Goal: Task Accomplishment & Management: Manage account settings

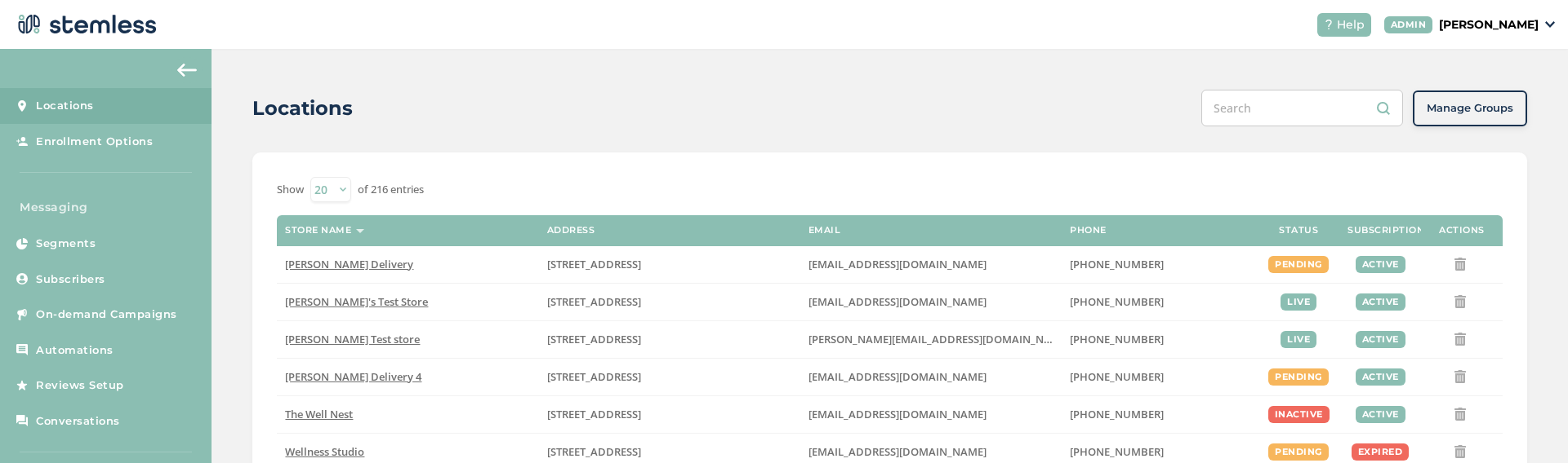
click at [1505, 32] on p "[PERSON_NAME]" at bounding box center [1488, 25] width 99 height 17
click at [1477, 120] on span "Impersonate" at bounding box center [1497, 118] width 80 height 16
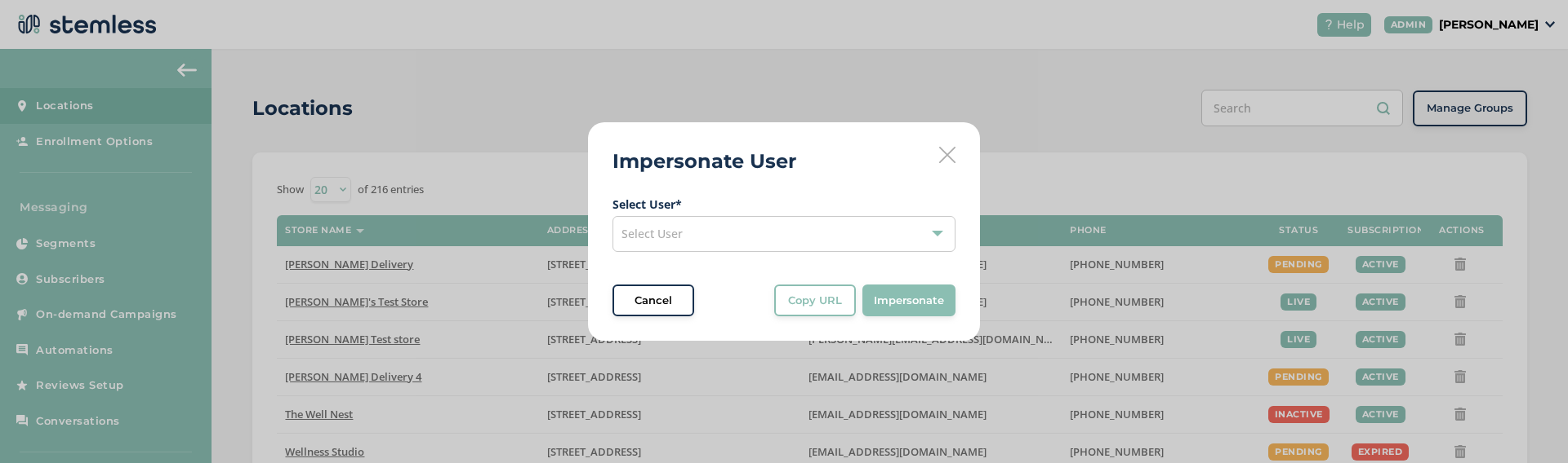
click at [947, 154] on icon at bounding box center [947, 155] width 16 height 16
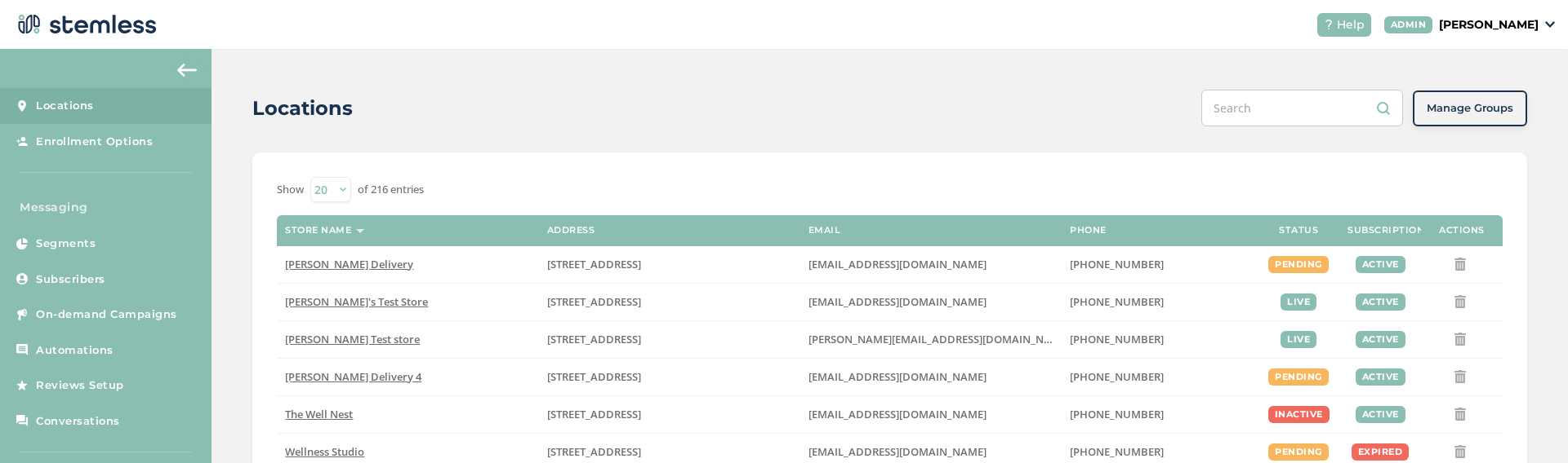
click at [1498, 28] on p "[PERSON_NAME]" at bounding box center [1488, 25] width 99 height 17
click at [969, 122] on div "Locations" at bounding box center [721, 108] width 936 height 29
click at [1505, 27] on p "[PERSON_NAME]" at bounding box center [1488, 25] width 99 height 17
click at [1485, 118] on span "Impersonate" at bounding box center [1497, 118] width 80 height 16
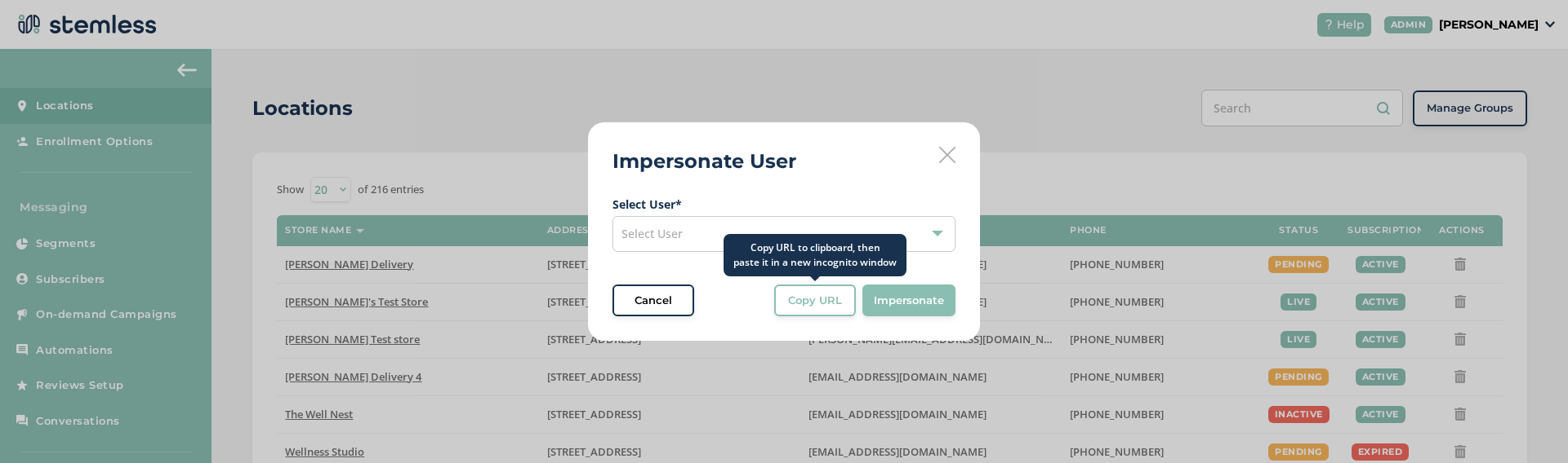
click at [741, 229] on div "Select User" at bounding box center [784, 233] width 343 height 36
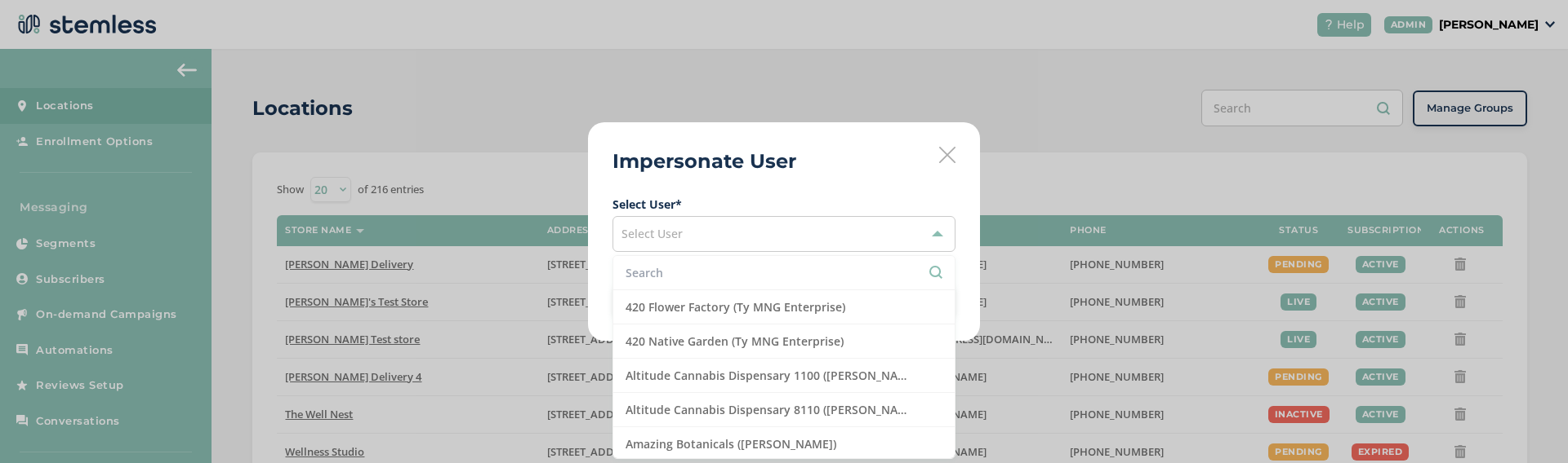
click at [674, 264] on input "text" at bounding box center [784, 273] width 317 height 17
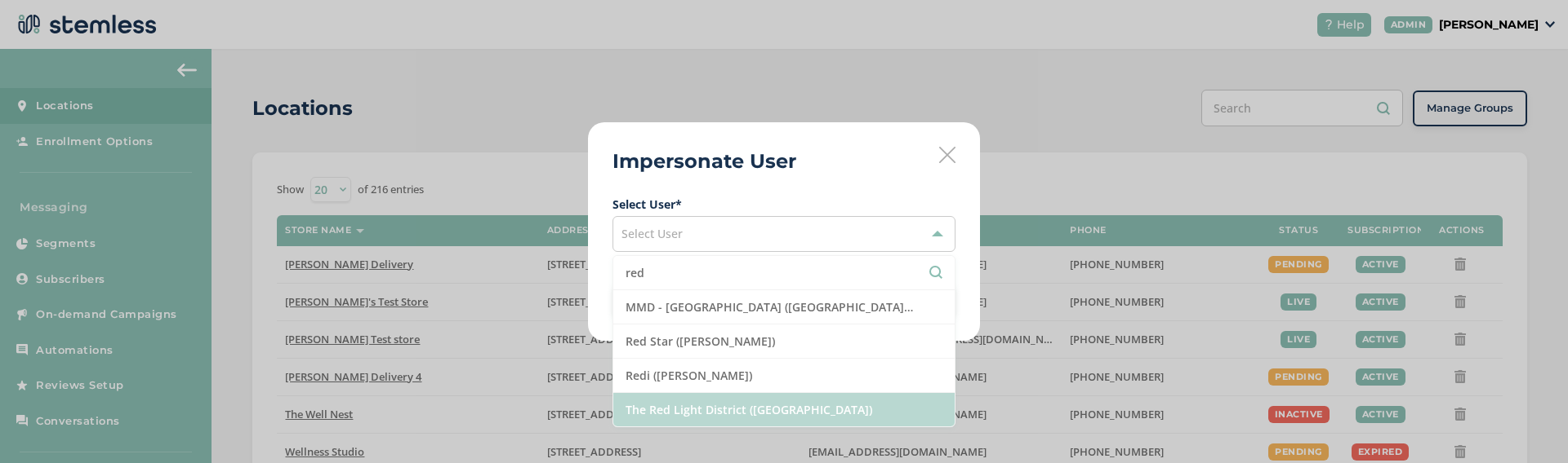
type input "red"
click at [687, 405] on li "The Red Light District ([GEOGRAPHIC_DATA])" at bounding box center [784, 409] width 341 height 34
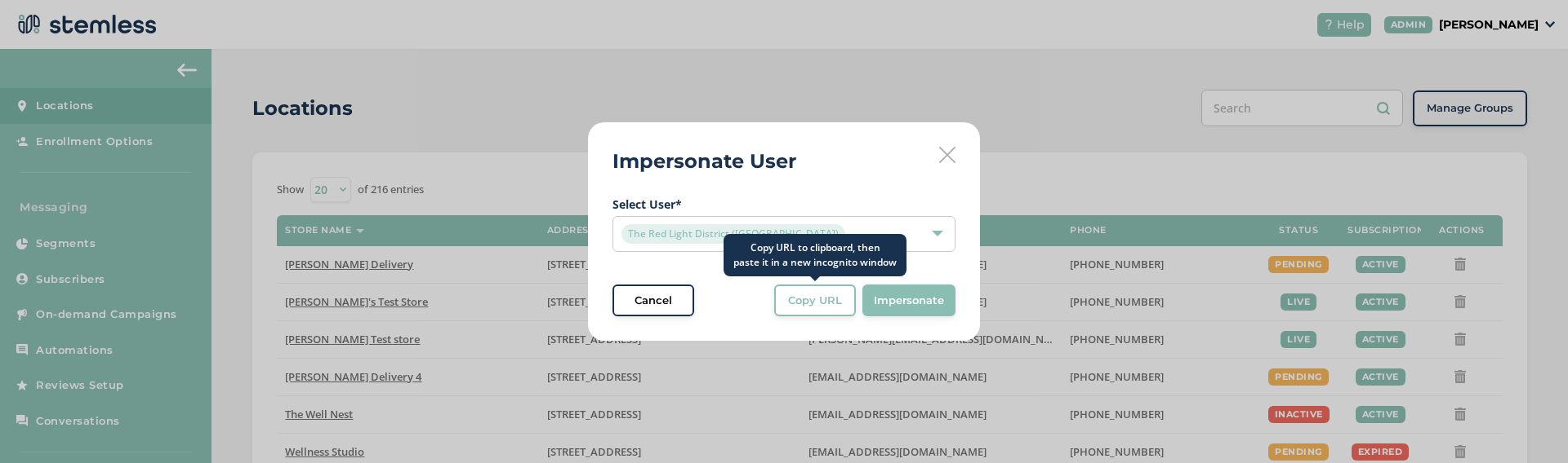
click at [815, 307] on span "Copy URL" at bounding box center [815, 301] width 54 height 16
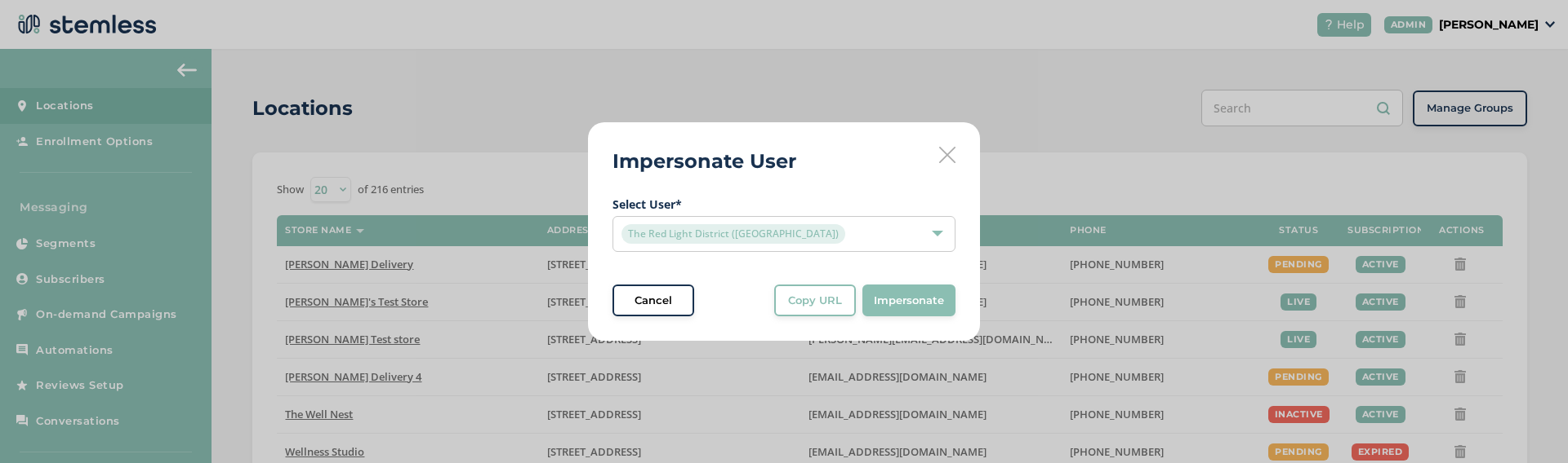
click at [946, 156] on icon at bounding box center [947, 155] width 16 height 16
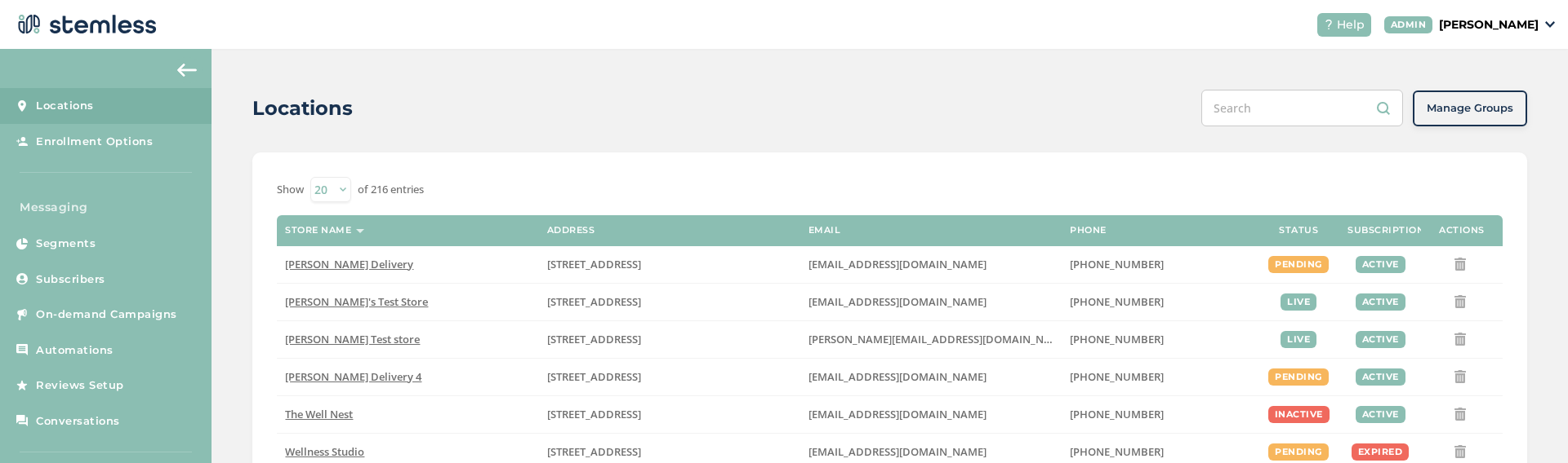
click at [1498, 26] on p "[PERSON_NAME]" at bounding box center [1488, 25] width 99 height 17
click at [1474, 118] on span "Impersonate" at bounding box center [1497, 118] width 80 height 16
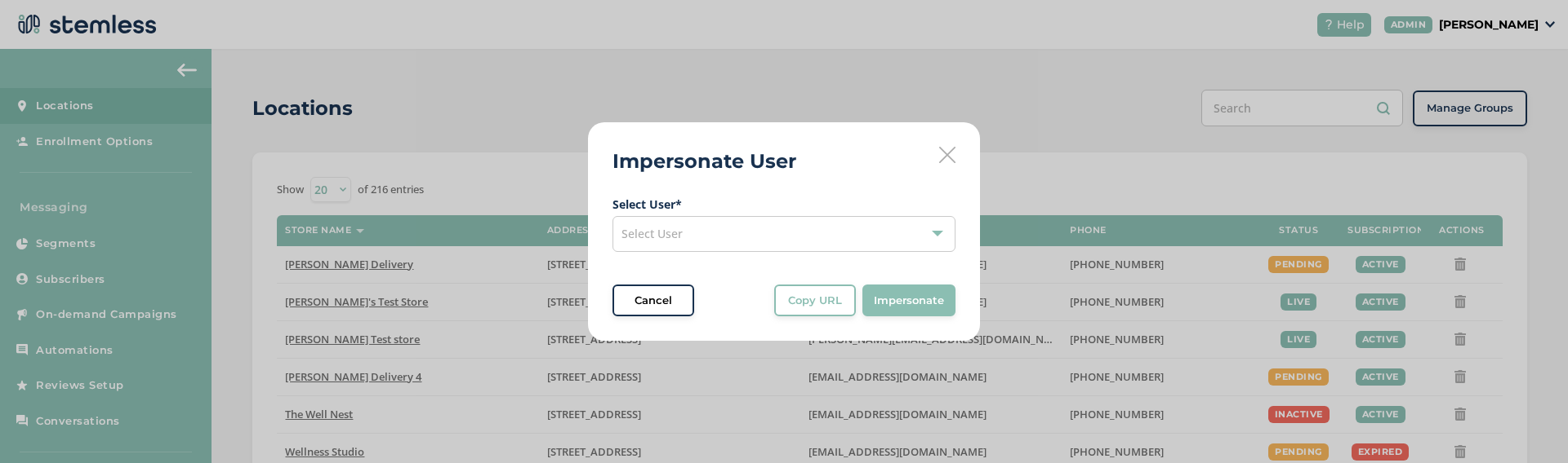
click at [691, 233] on div "Select User" at bounding box center [784, 233] width 343 height 36
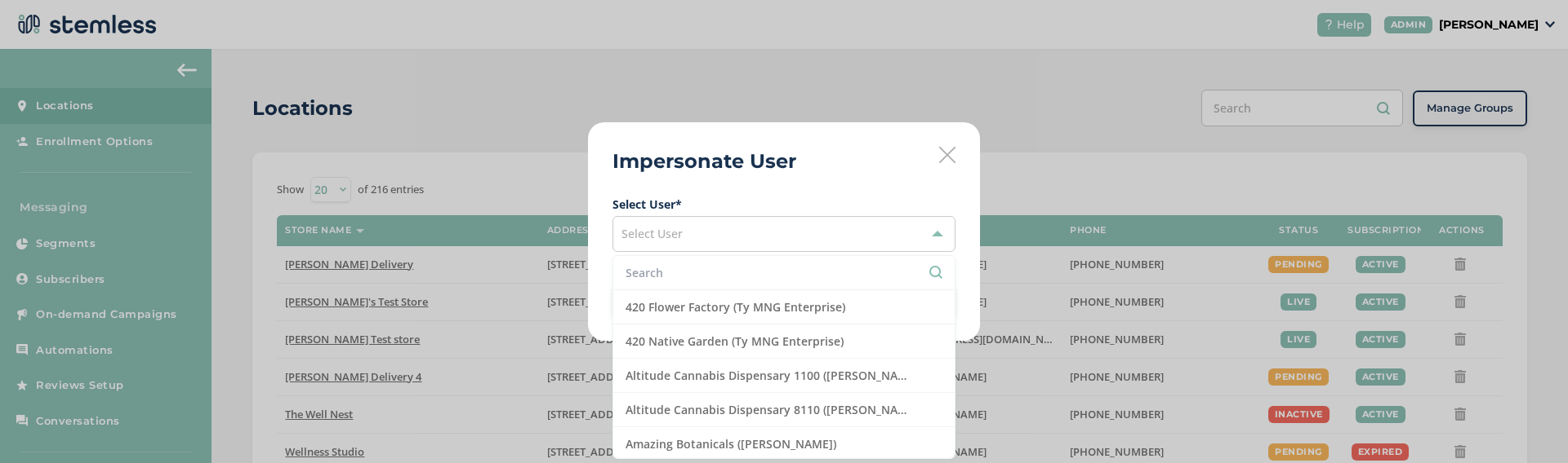
click at [944, 154] on icon at bounding box center [947, 155] width 16 height 16
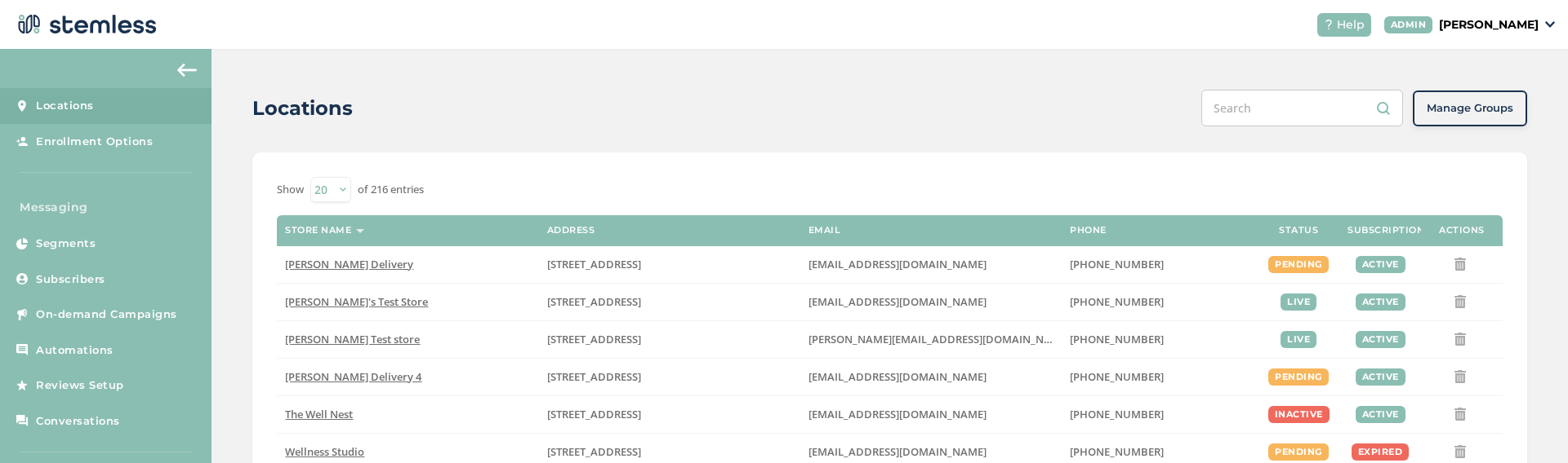
click at [1501, 20] on p "[PERSON_NAME]" at bounding box center [1488, 25] width 99 height 17
click at [1474, 120] on span "Impersonate" at bounding box center [1497, 118] width 80 height 16
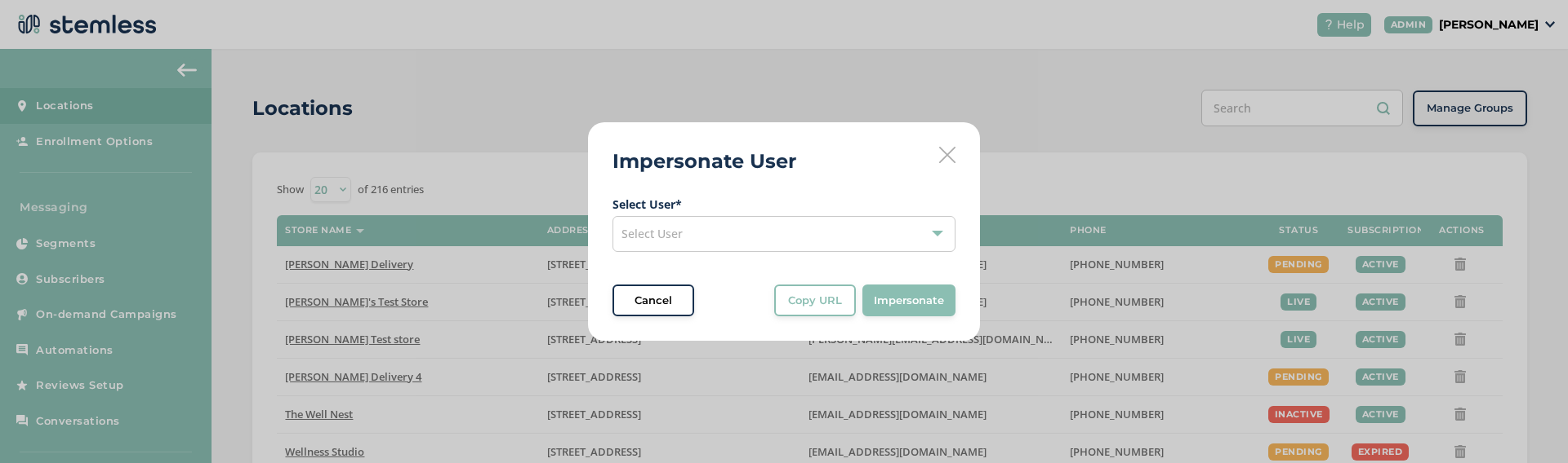
click at [750, 243] on div "Select User" at bounding box center [784, 233] width 343 height 36
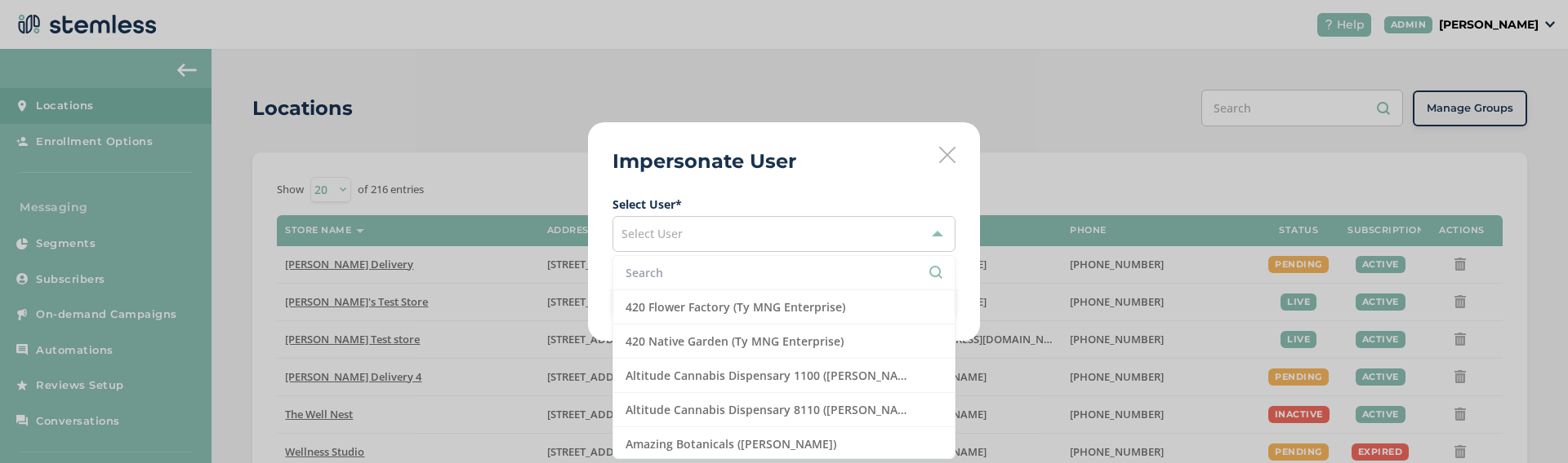
click at [867, 148] on div "Impersonate User Select User * Select User 420 Flower Factory (Ty MNG Enterpris…" at bounding box center [784, 232] width 392 height 220
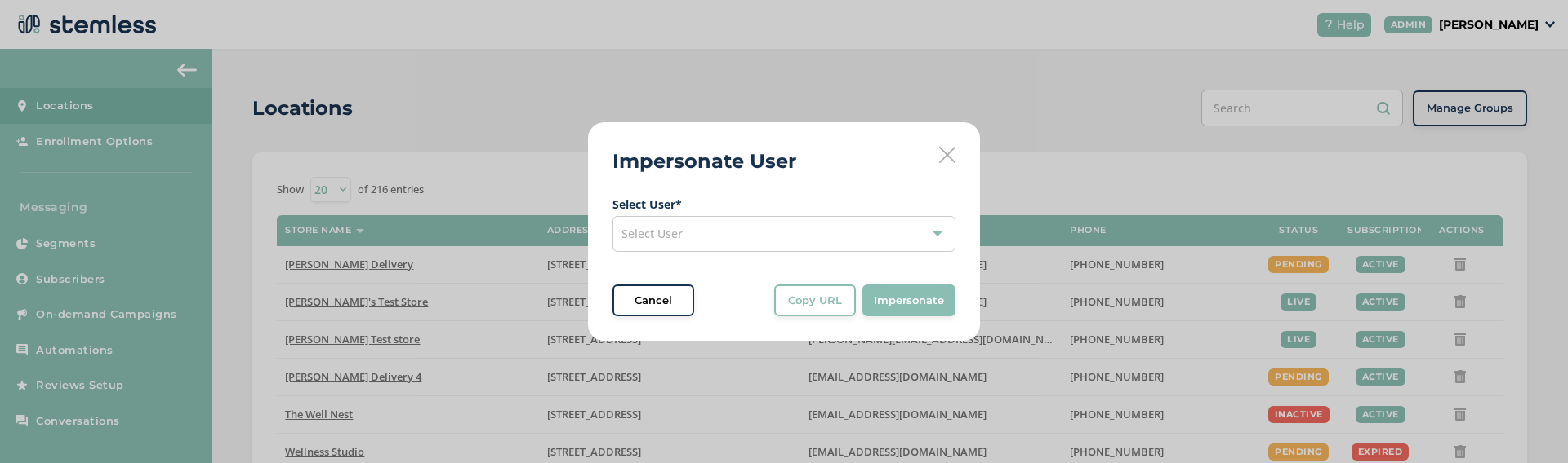
click at [725, 218] on div "Select User" at bounding box center [784, 233] width 343 height 36
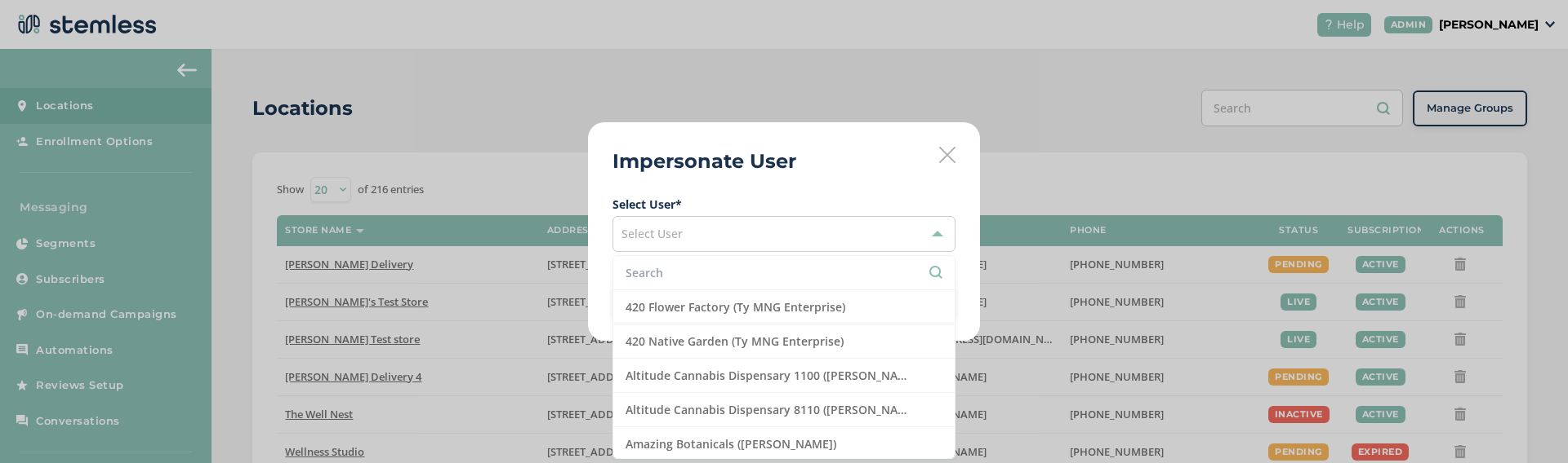
click at [829, 268] on input "text" at bounding box center [784, 273] width 317 height 17
click at [802, 196] on label "Select User *" at bounding box center [784, 204] width 343 height 17
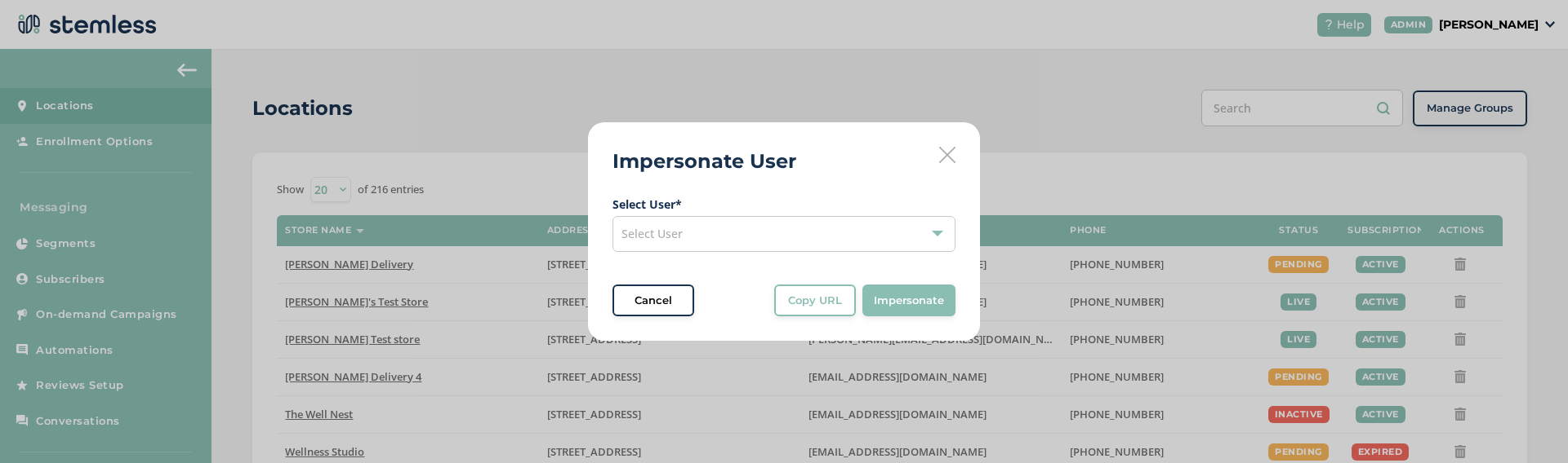
click at [948, 151] on icon at bounding box center [947, 155] width 16 height 16
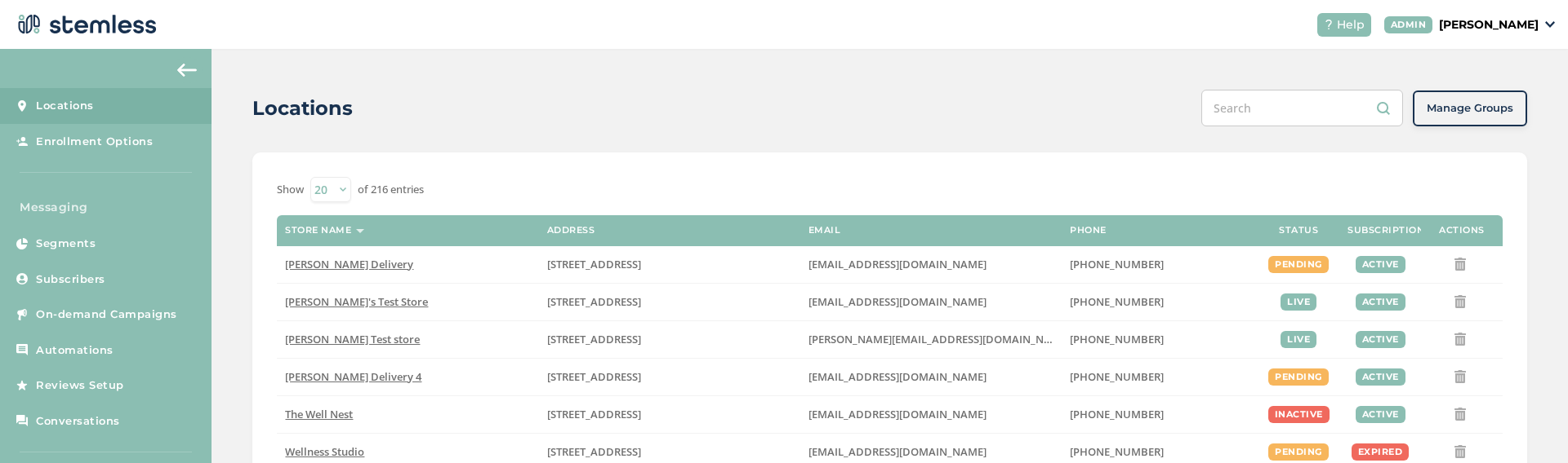
click at [1505, 20] on p "[PERSON_NAME]" at bounding box center [1488, 25] width 99 height 17
click at [1474, 148] on link "Logout" at bounding box center [1497, 147] width 80 height 16
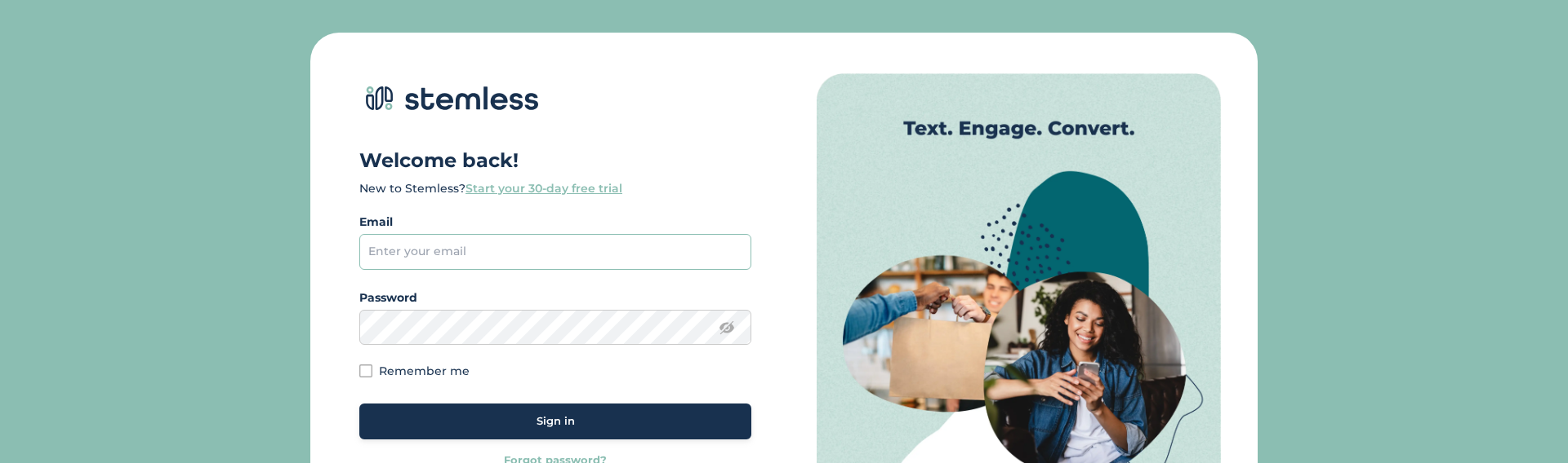
click at [456, 257] on input "email" at bounding box center [556, 252] width 392 height 36
type input "[PERSON_NAME][EMAIL_ADDRESS][DOMAIN_NAME]"
click at [420, 416] on div "Sign in" at bounding box center [555, 422] width 366 height 16
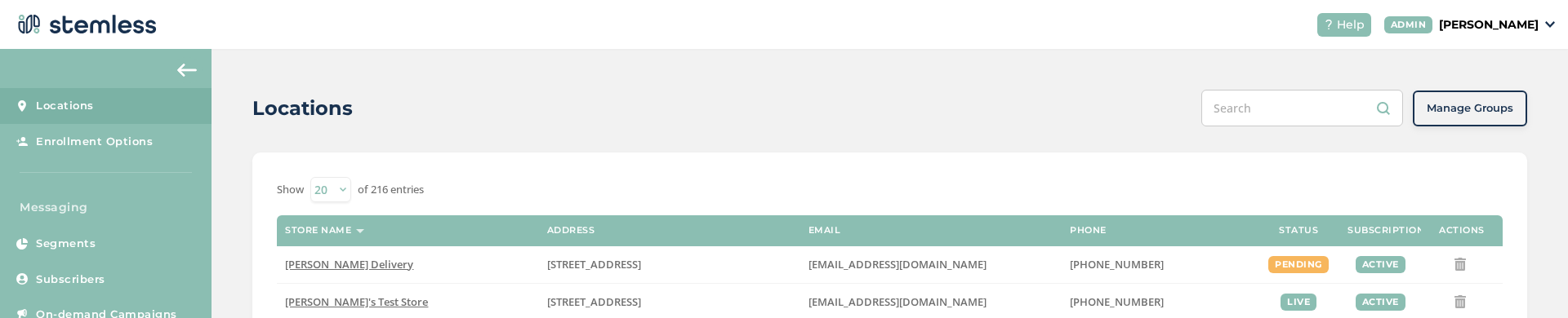
click at [1506, 33] on p "[PERSON_NAME]" at bounding box center [1488, 25] width 99 height 17
click at [1472, 120] on span "Impersonate" at bounding box center [1497, 118] width 80 height 16
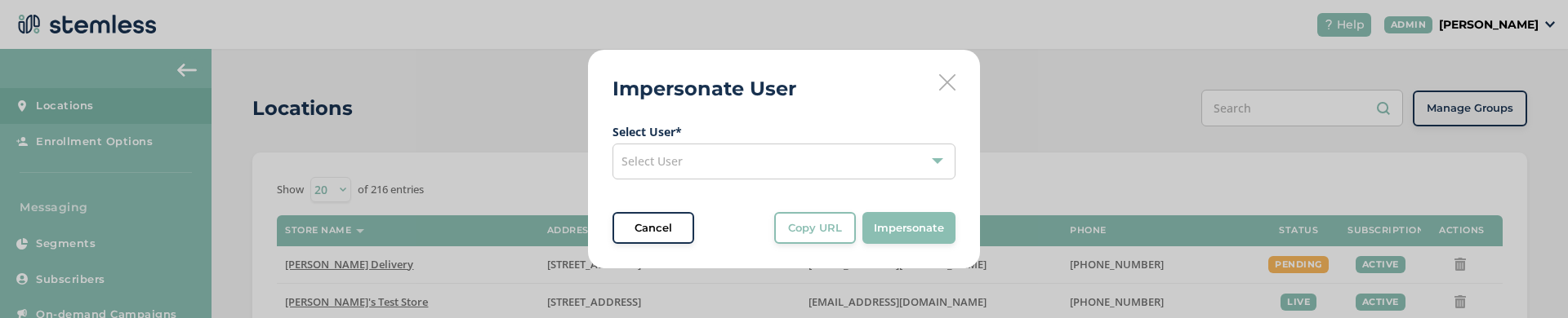
click at [943, 85] on icon at bounding box center [947, 82] width 16 height 16
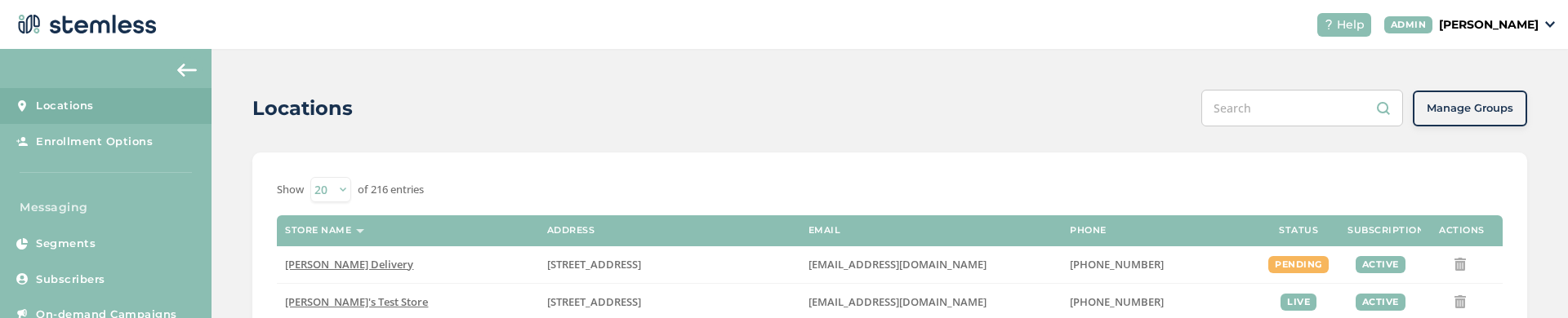
click at [1534, 28] on p "[PERSON_NAME]" at bounding box center [1488, 25] width 99 height 17
click at [1473, 116] on span "Impersonate" at bounding box center [1497, 118] width 80 height 16
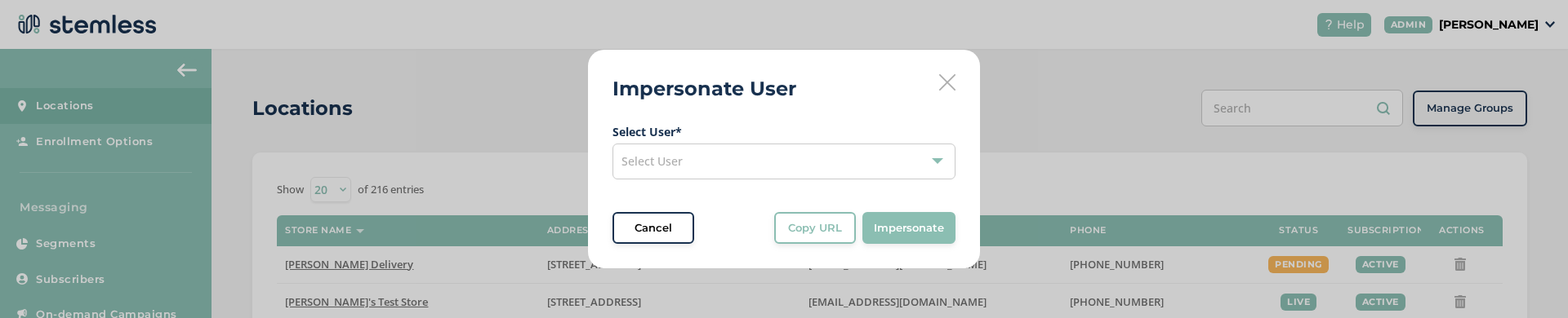
click at [946, 84] on icon at bounding box center [947, 82] width 16 height 16
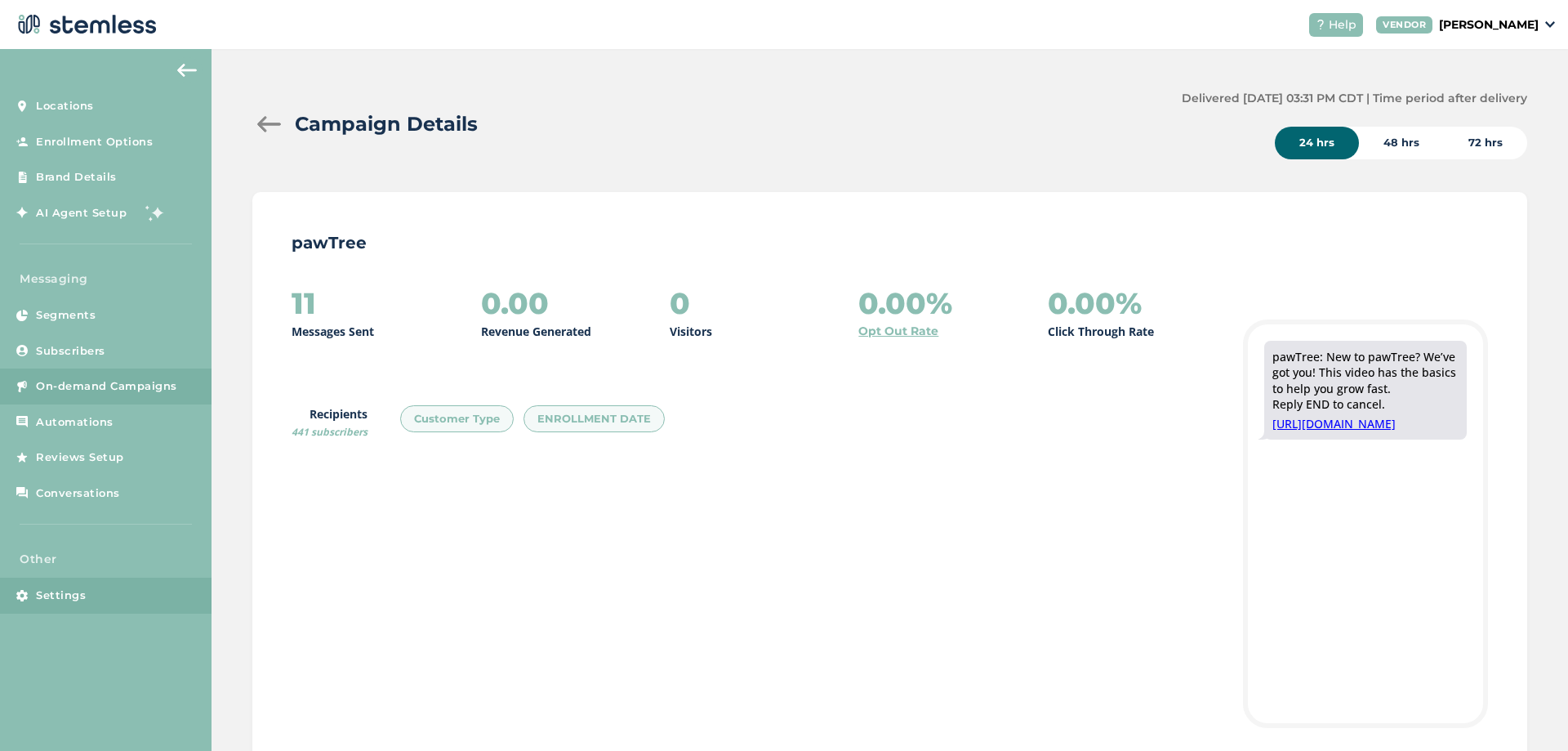
click at [79, 600] on span "Settings" at bounding box center [60, 596] width 50 height 16
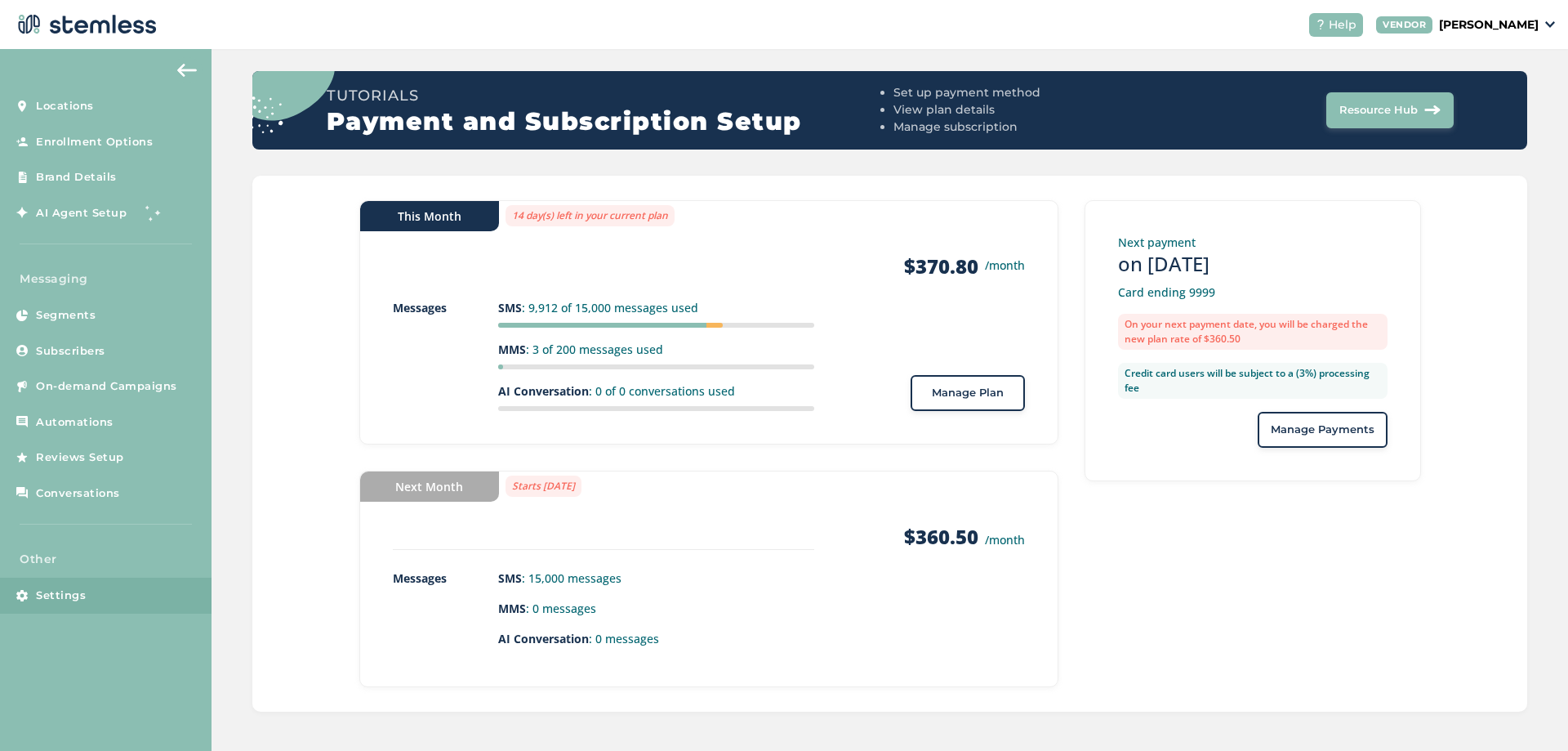
scroll to position [142, 0]
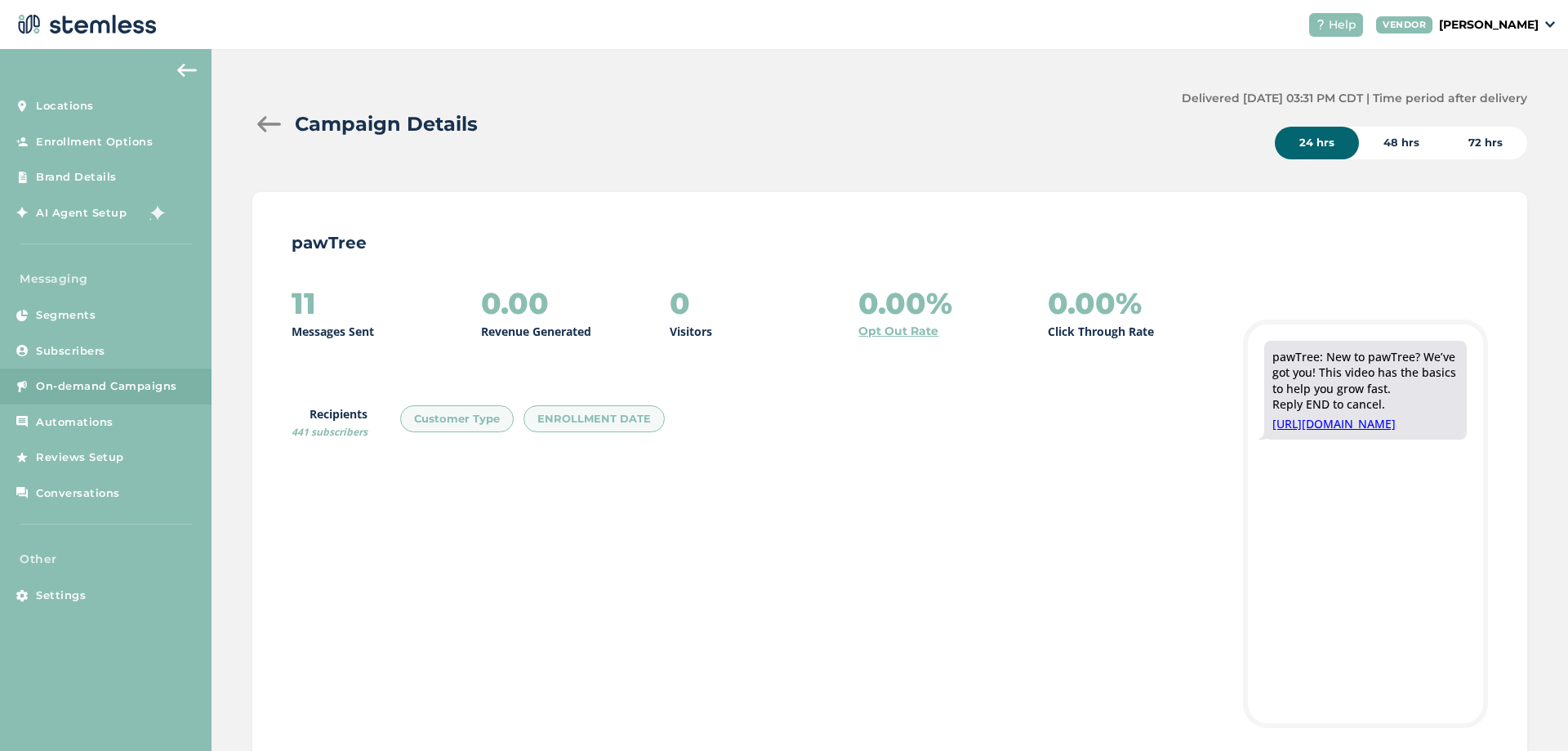
click at [1063, 106] on div "Campaign Details Delivered 10/03/2025 03:31 PM CDT | Time period after delivery…" at bounding box center [889, 124] width 1274 height 69
click at [939, 117] on div "Campaign Details" at bounding box center [711, 124] width 916 height 29
click at [93, 385] on span "On-demand Campaigns" at bounding box center [106, 386] width 141 height 16
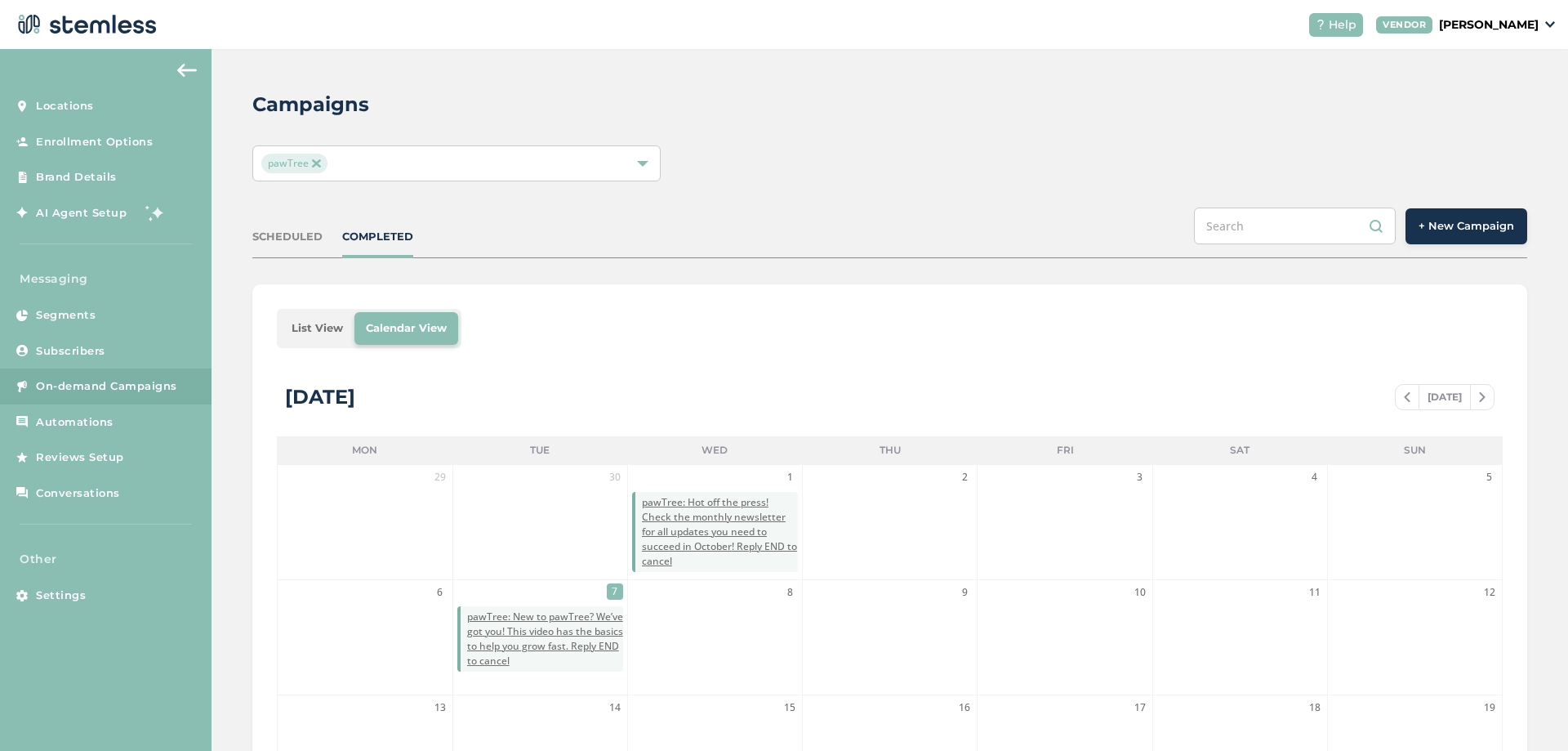
click at [293, 229] on div "SCHEDULED" at bounding box center [287, 237] width 70 height 16
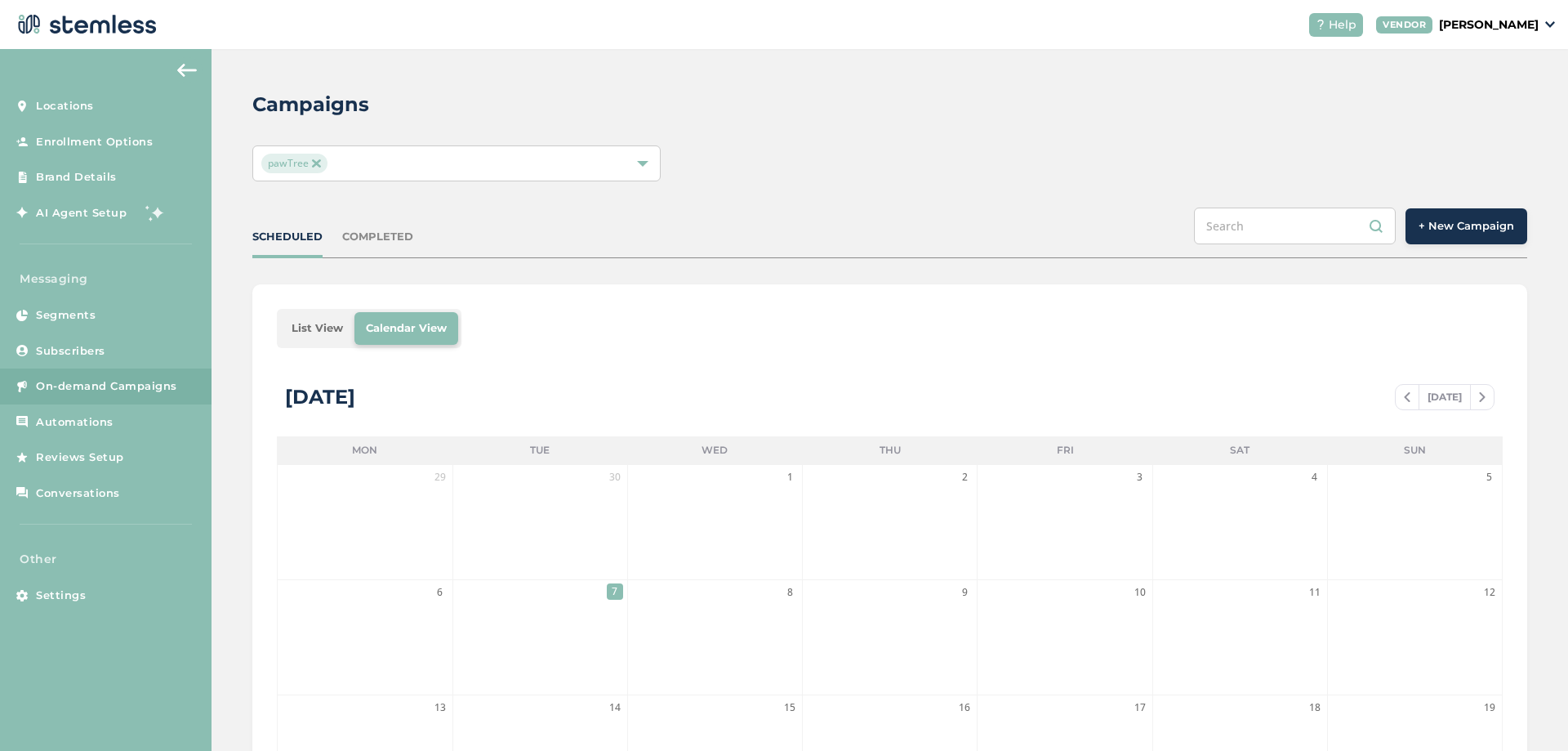
click at [369, 237] on div "COMPLETED" at bounding box center [378, 237] width 71 height 16
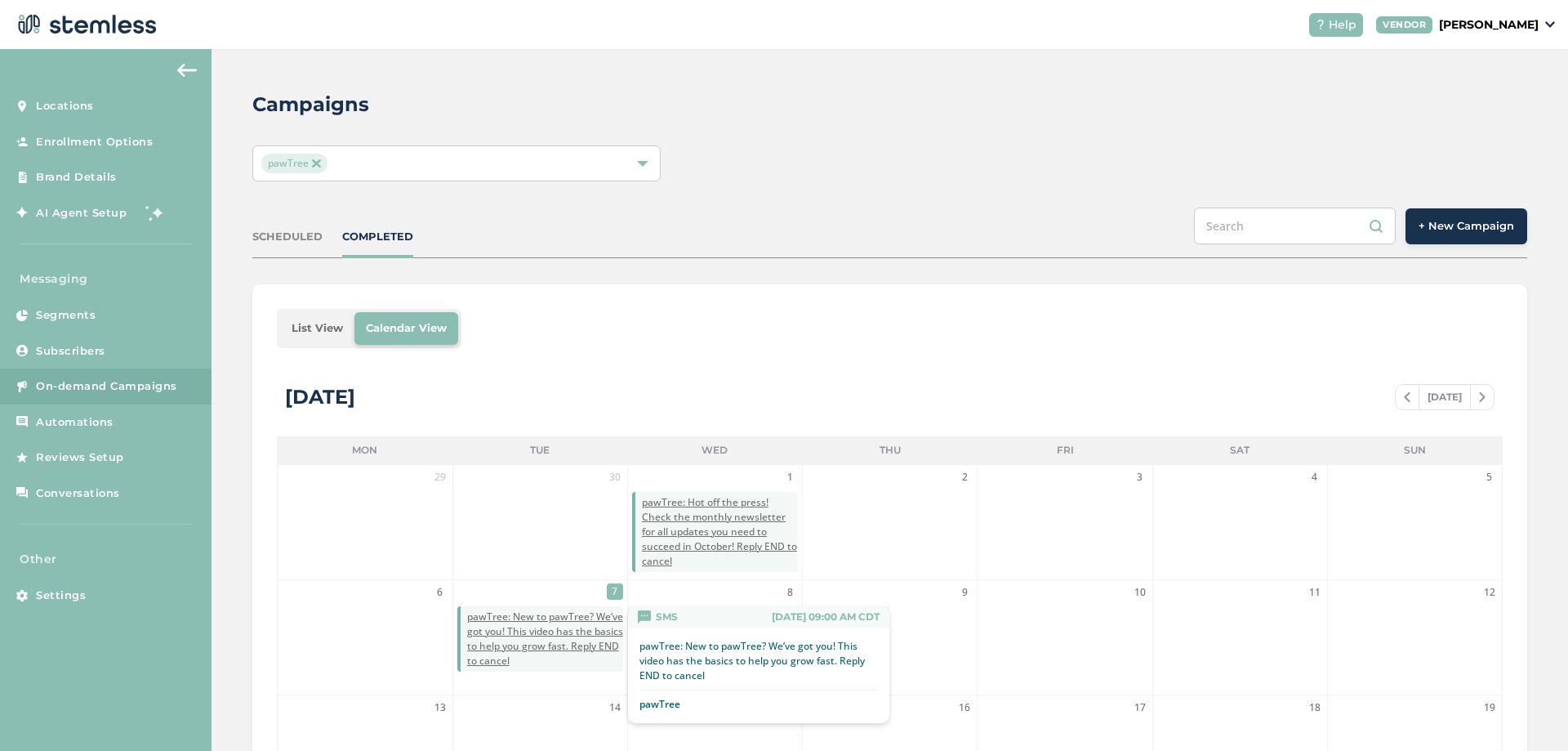
click at [516, 619] on span "pawTree: New to pawTree? We’ve got you! This video has the basics to help you g…" at bounding box center [545, 639] width 156 height 58
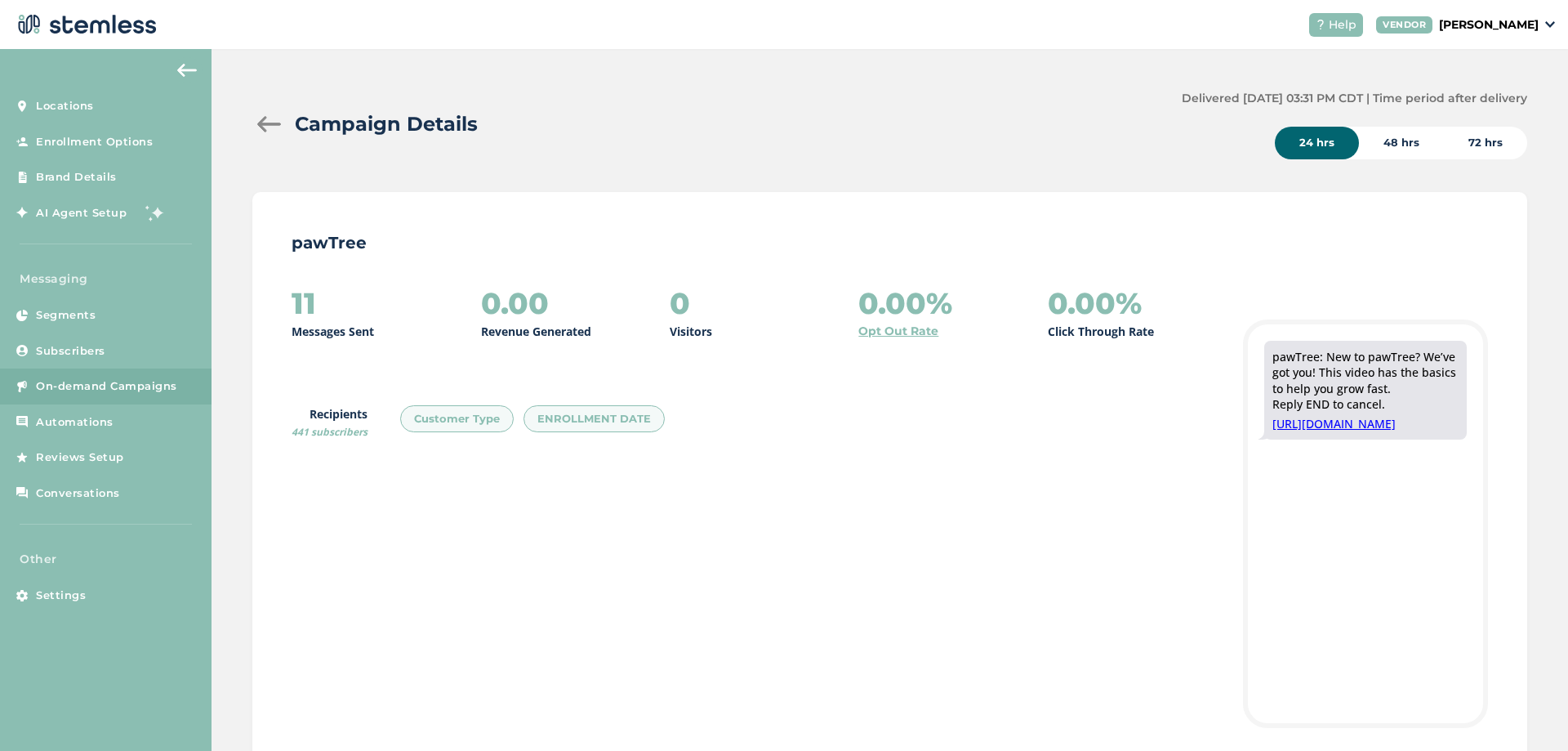
click at [237, 393] on div "Campaign Details Delivered 10/03/2025 03:31 PM CDT | Time period after delivery…" at bounding box center [889, 482] width 1356 height 865
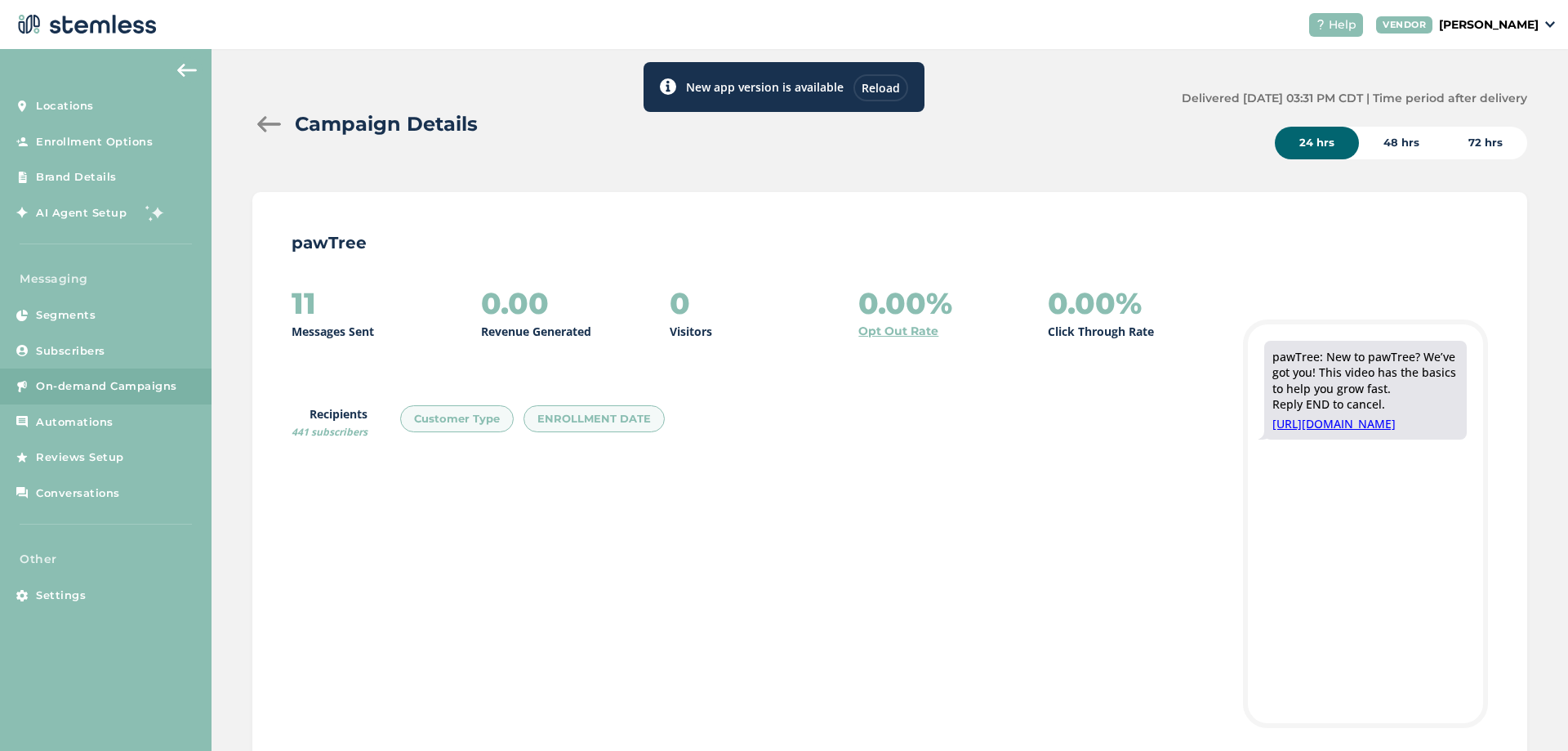
click at [229, 306] on div "Campaign Details Delivered 10/03/2025 03:31 PM CDT | Time period after delivery…" at bounding box center [889, 482] width 1356 height 865
click at [234, 284] on div "Campaign Details Delivered 10/03/2025 03:31 PM CDT | Time period after delivery…" at bounding box center [889, 482] width 1356 height 865
click at [393, 479] on div "11 Messages Sent 0.00 Revenue Generated 0 Visitors 0.00% Opt Out Rate 0.00% Cli…" at bounding box center [751, 397] width 919 height 222
drag, startPoint x: 292, startPoint y: 432, endPoint x: 364, endPoint y: 473, distance: 82.9
click at [369, 433] on div "Recipients 441 subscribers Customer Type ENROLLMENT DATE" at bounding box center [483, 423] width 383 height 37
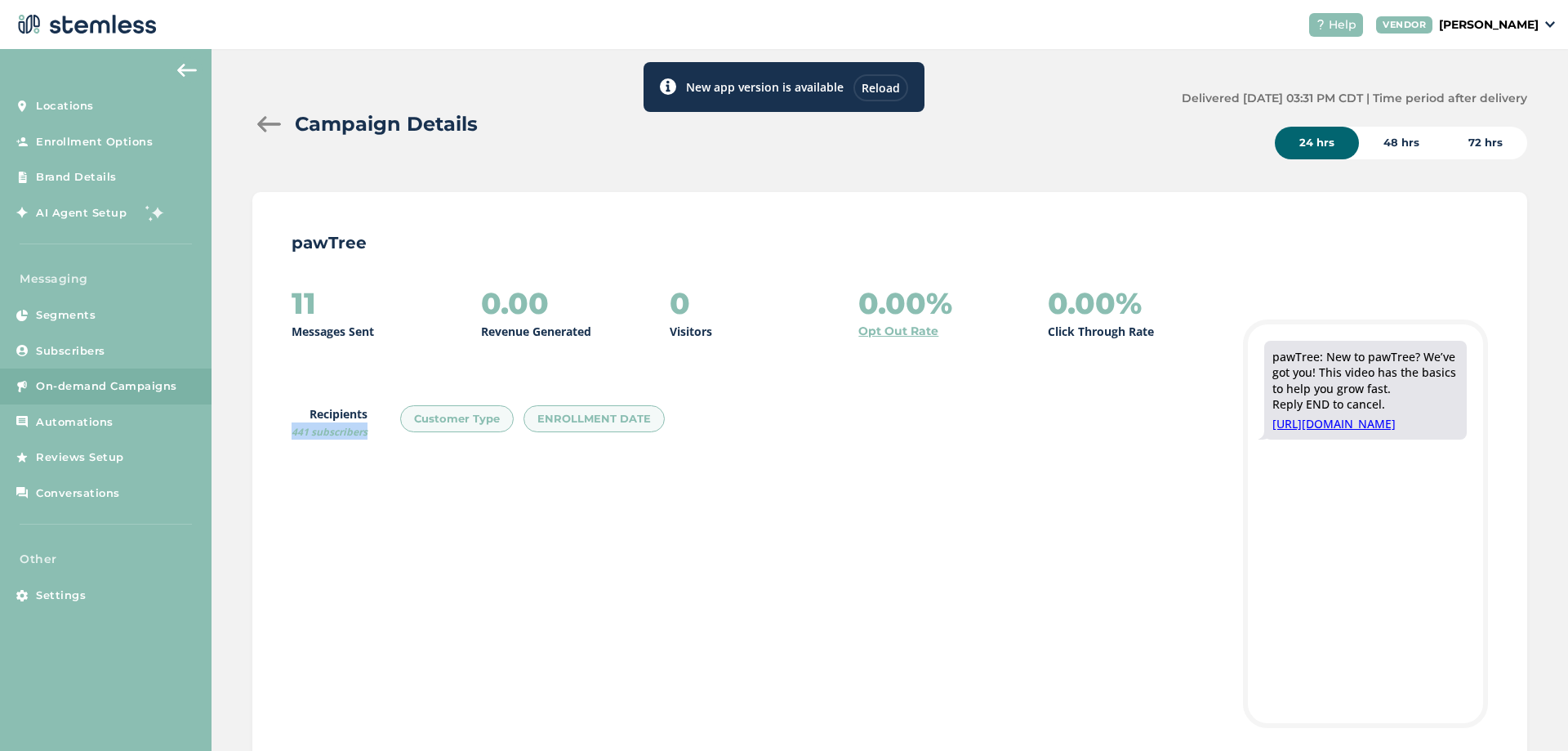
click at [364, 474] on div "11 Messages Sent 0.00 Revenue Generated 0 Visitors 0.00% Opt Out Rate 0.00% Cli…" at bounding box center [751, 397] width 919 height 222
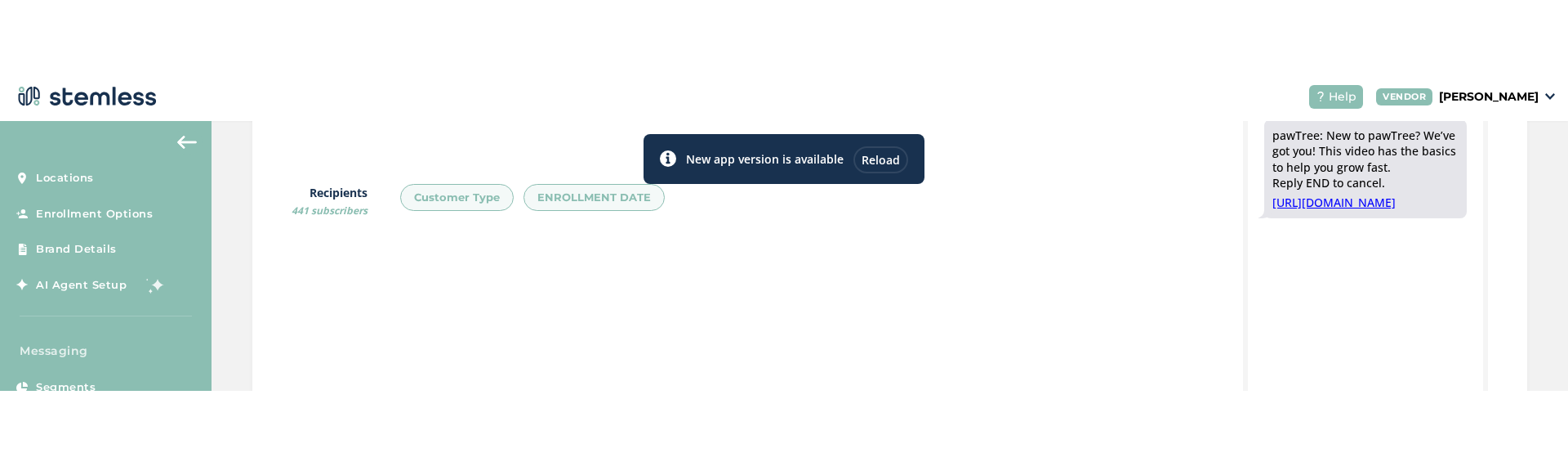
scroll to position [294, 0]
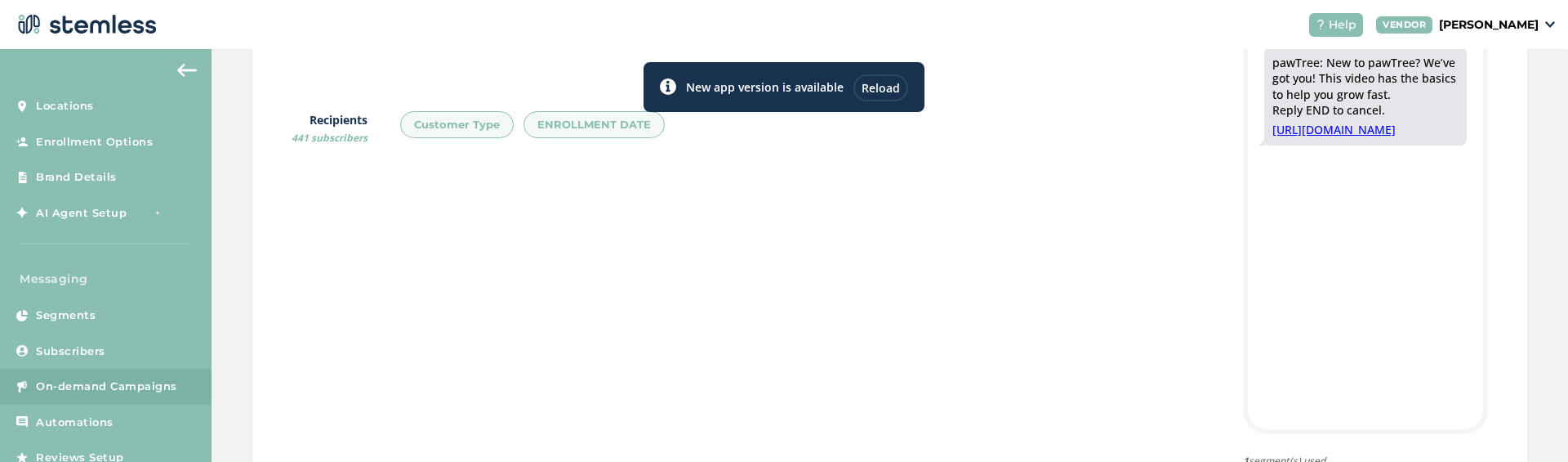
drag, startPoint x: 537, startPoint y: 269, endPoint x: 470, endPoint y: 347, distance: 102.8
click at [469, 347] on div "11 Messages Sent 0.00 Revenue Generated 0 Visitors 0.00% Opt Out Rate 0.00% Cli…" at bounding box center [889, 274] width 1196 height 562
click at [881, 88] on div "Reload" at bounding box center [880, 88] width 55 height 27
